Goal: Check status

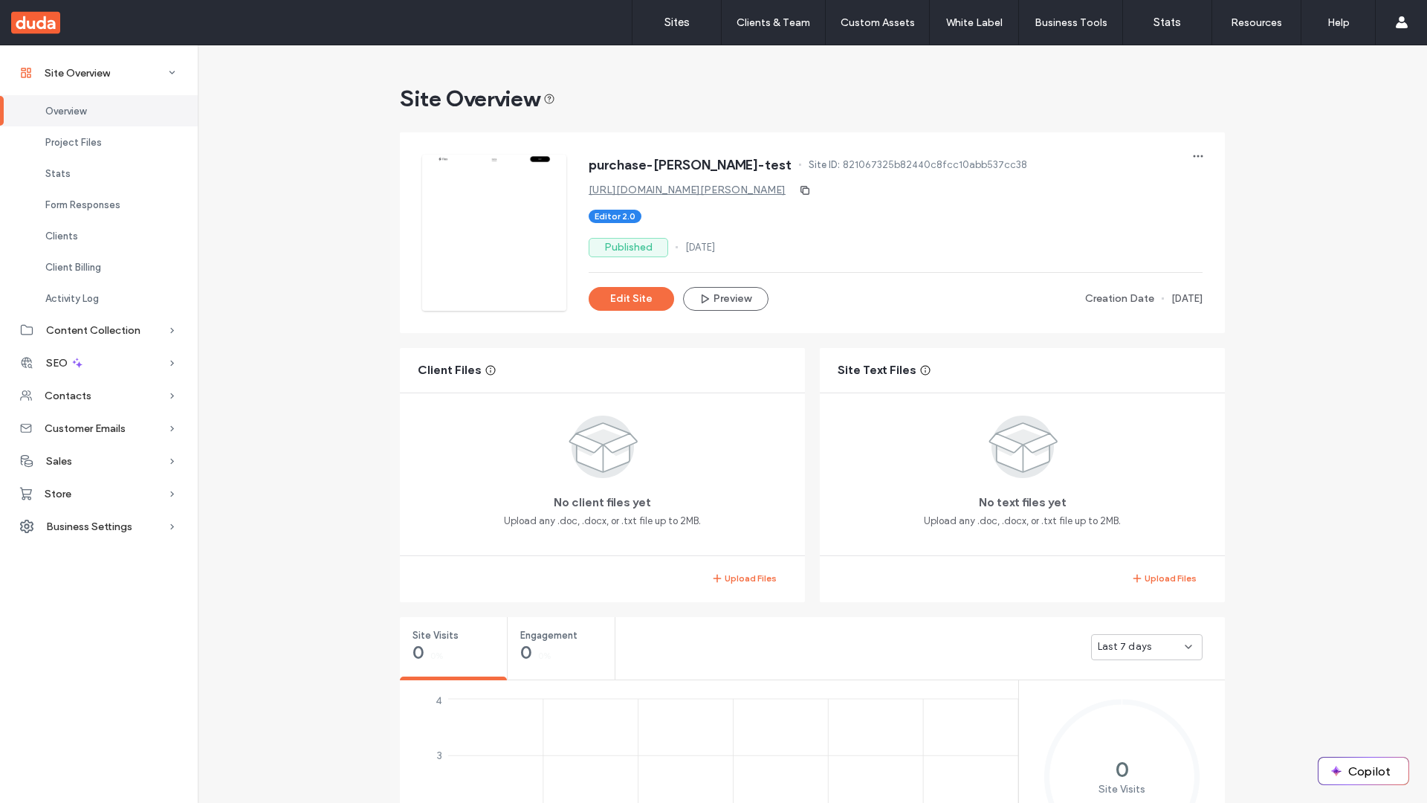
click at [99, 461] on div "Sales" at bounding box center [99, 461] width 198 height 33
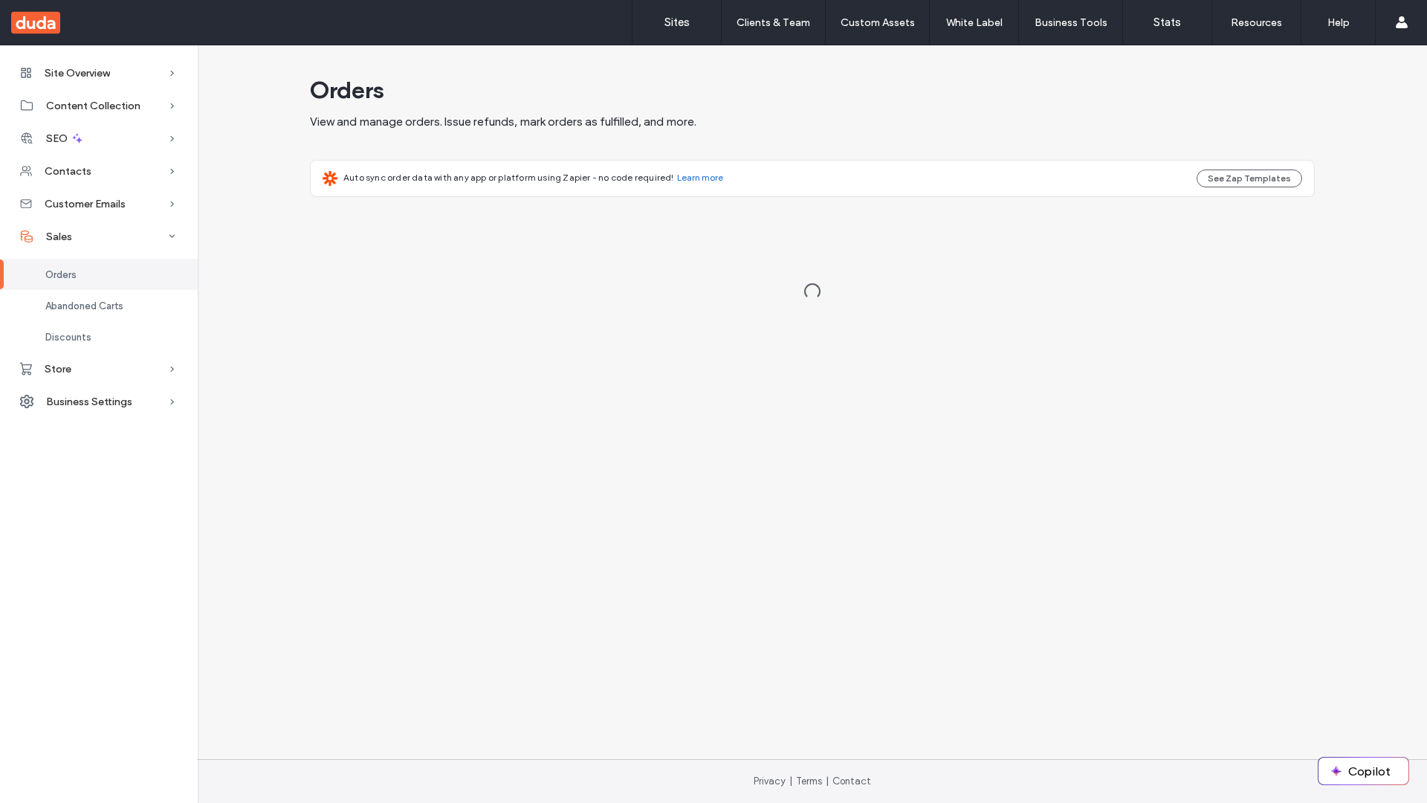
click at [99, 274] on div "Orders" at bounding box center [99, 274] width 198 height 31
